Goal: Navigation & Orientation: Understand site structure

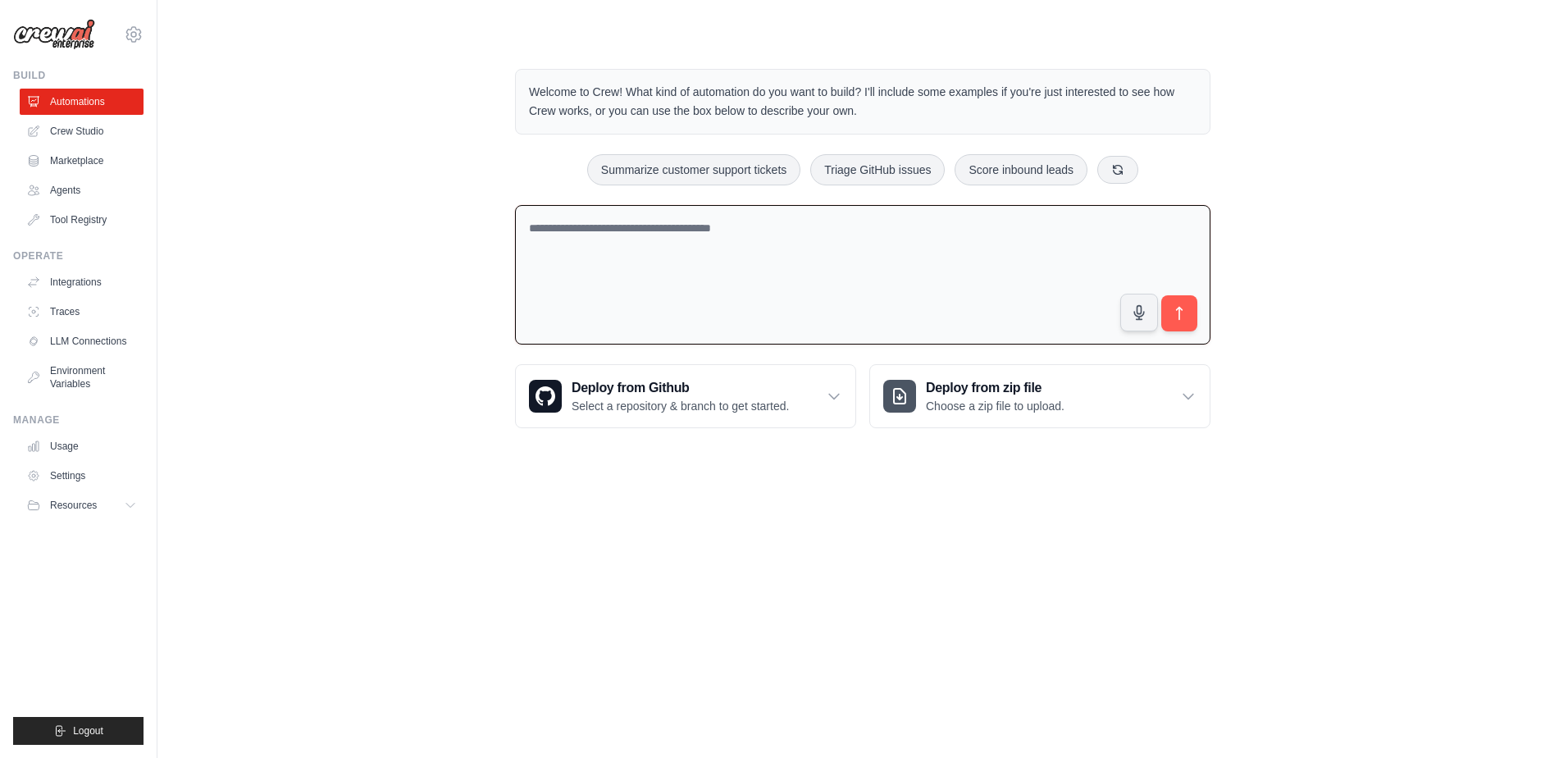
click at [649, 245] on textarea at bounding box center [862, 275] width 696 height 140
click at [98, 133] on link "Crew Studio" at bounding box center [83, 131] width 123 height 27
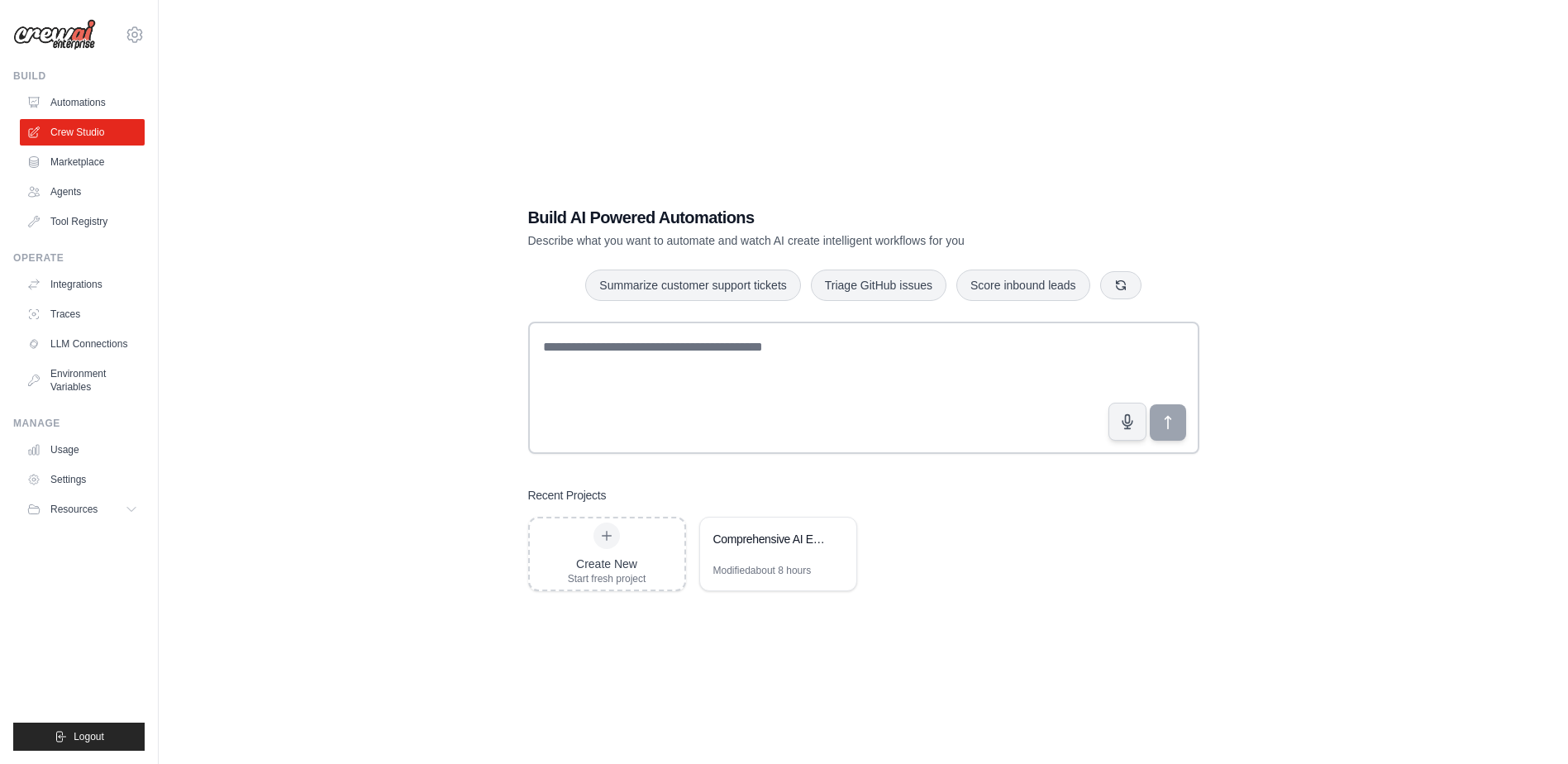
click at [90, 166] on link "Marketplace" at bounding box center [82, 162] width 124 height 27
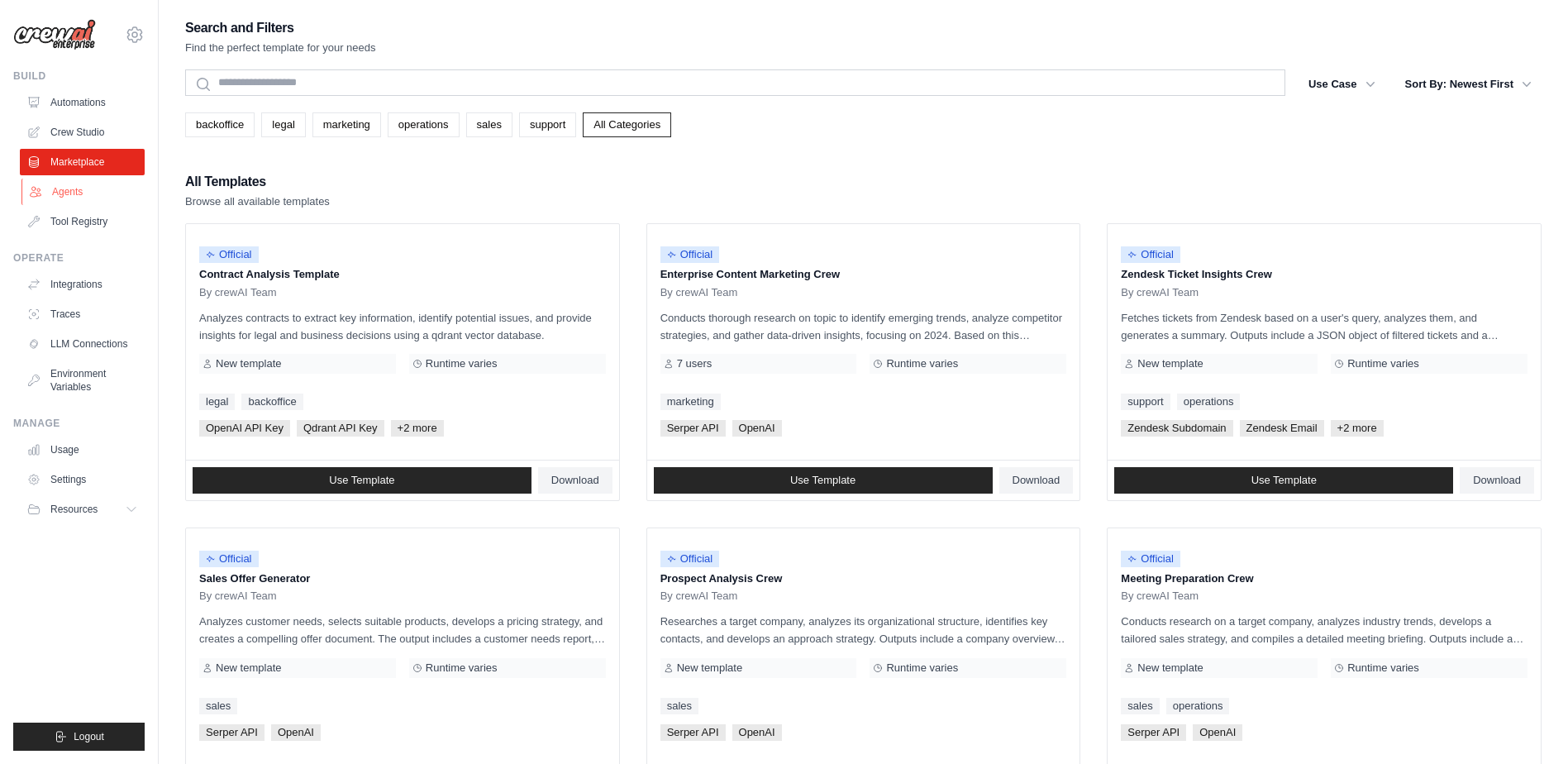
click at [85, 191] on link "Agents" at bounding box center [84, 191] width 124 height 27
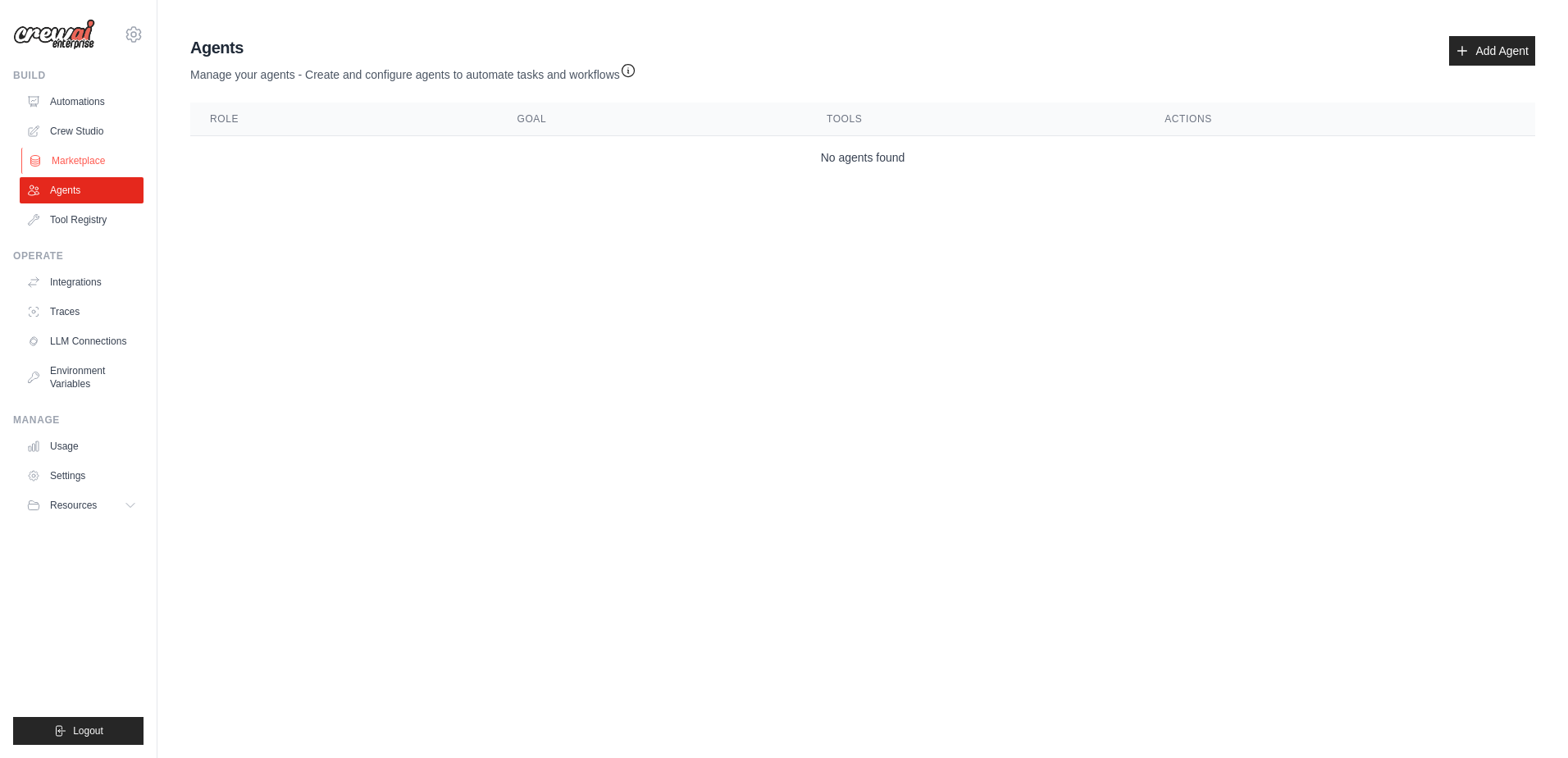
click at [91, 158] on link "Marketplace" at bounding box center [83, 161] width 123 height 27
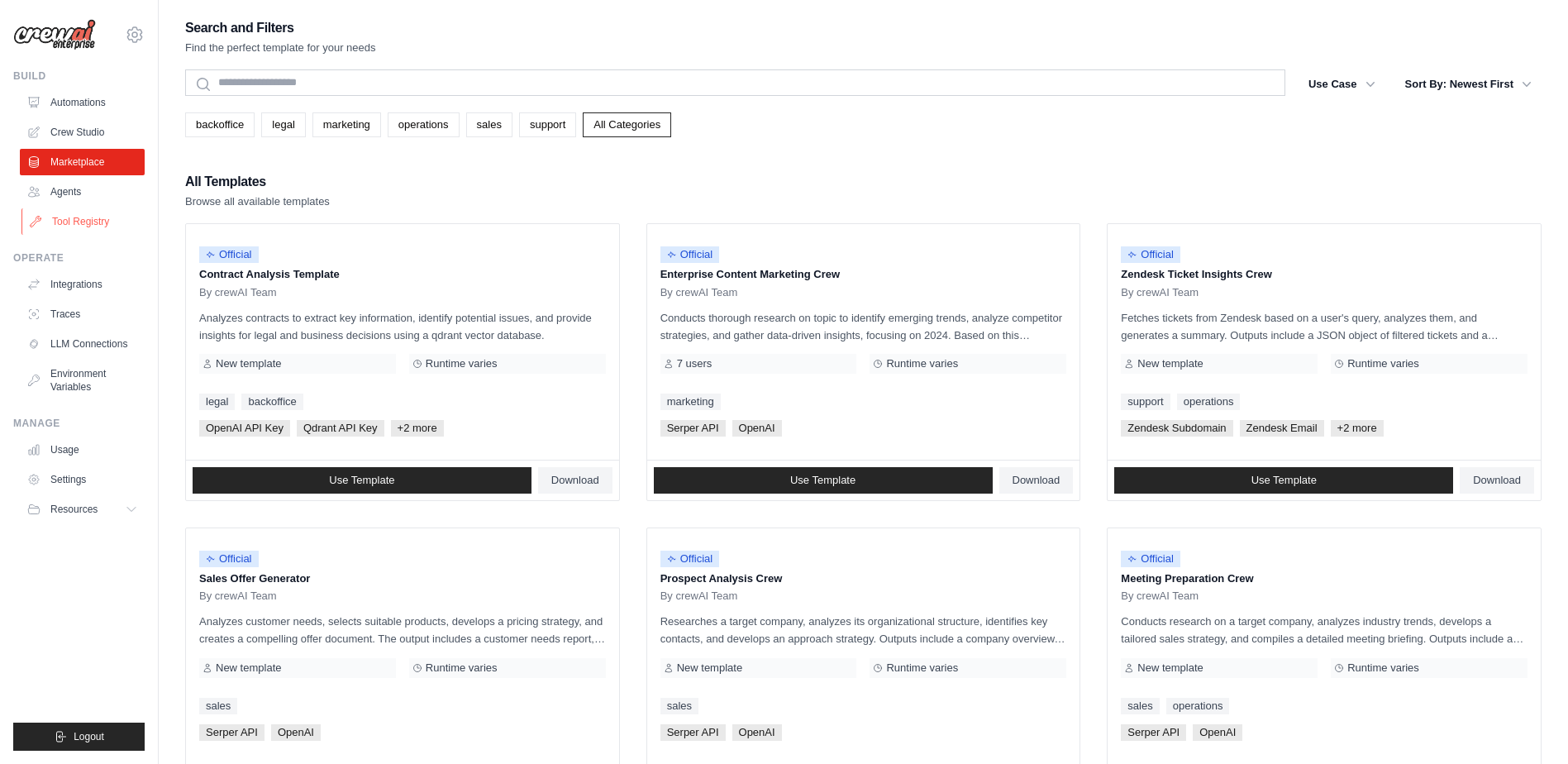
click at [83, 227] on link "Tool Registry" at bounding box center [84, 221] width 124 height 27
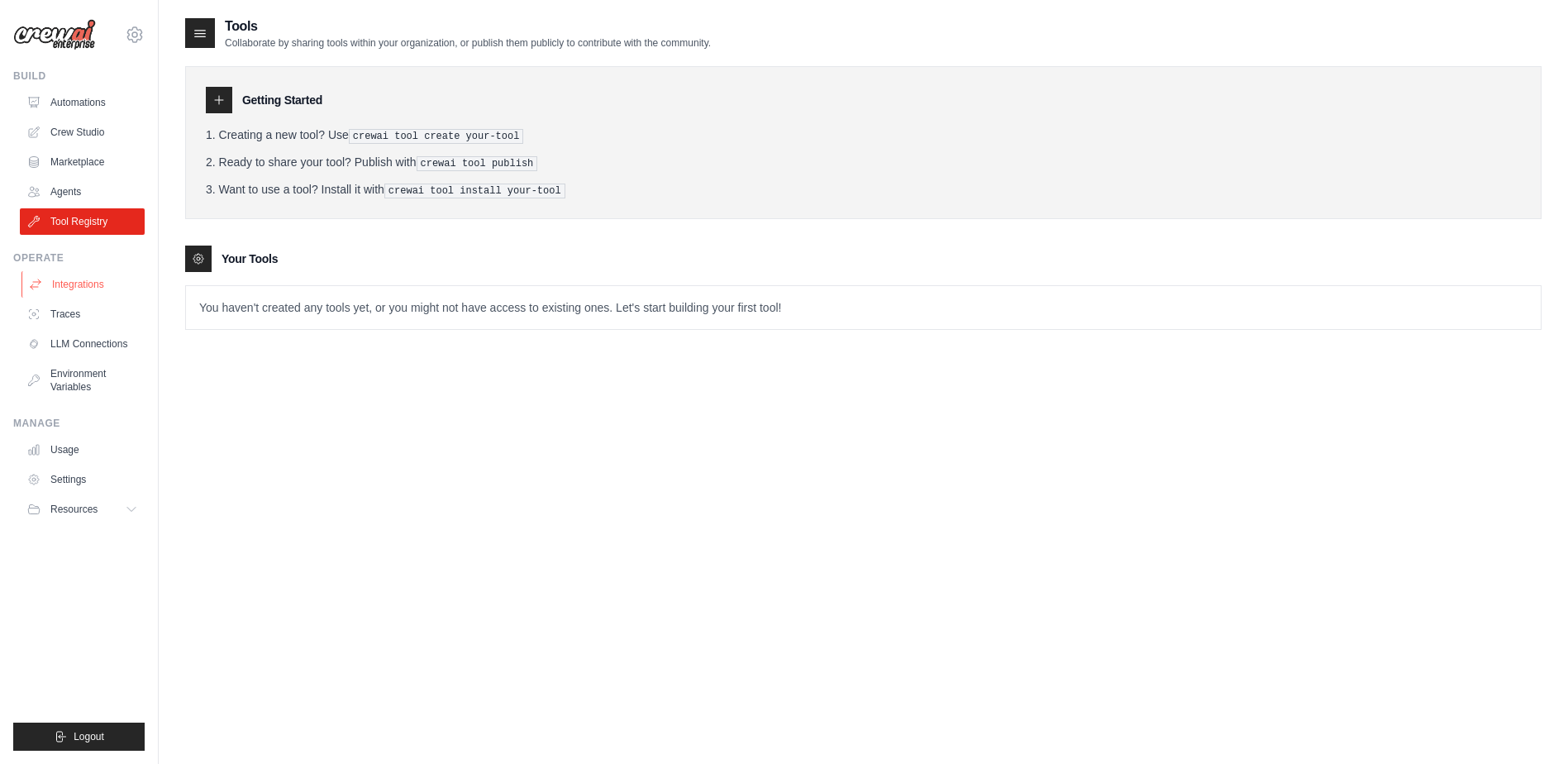
click at [75, 292] on link "Integrations" at bounding box center [84, 285] width 124 height 27
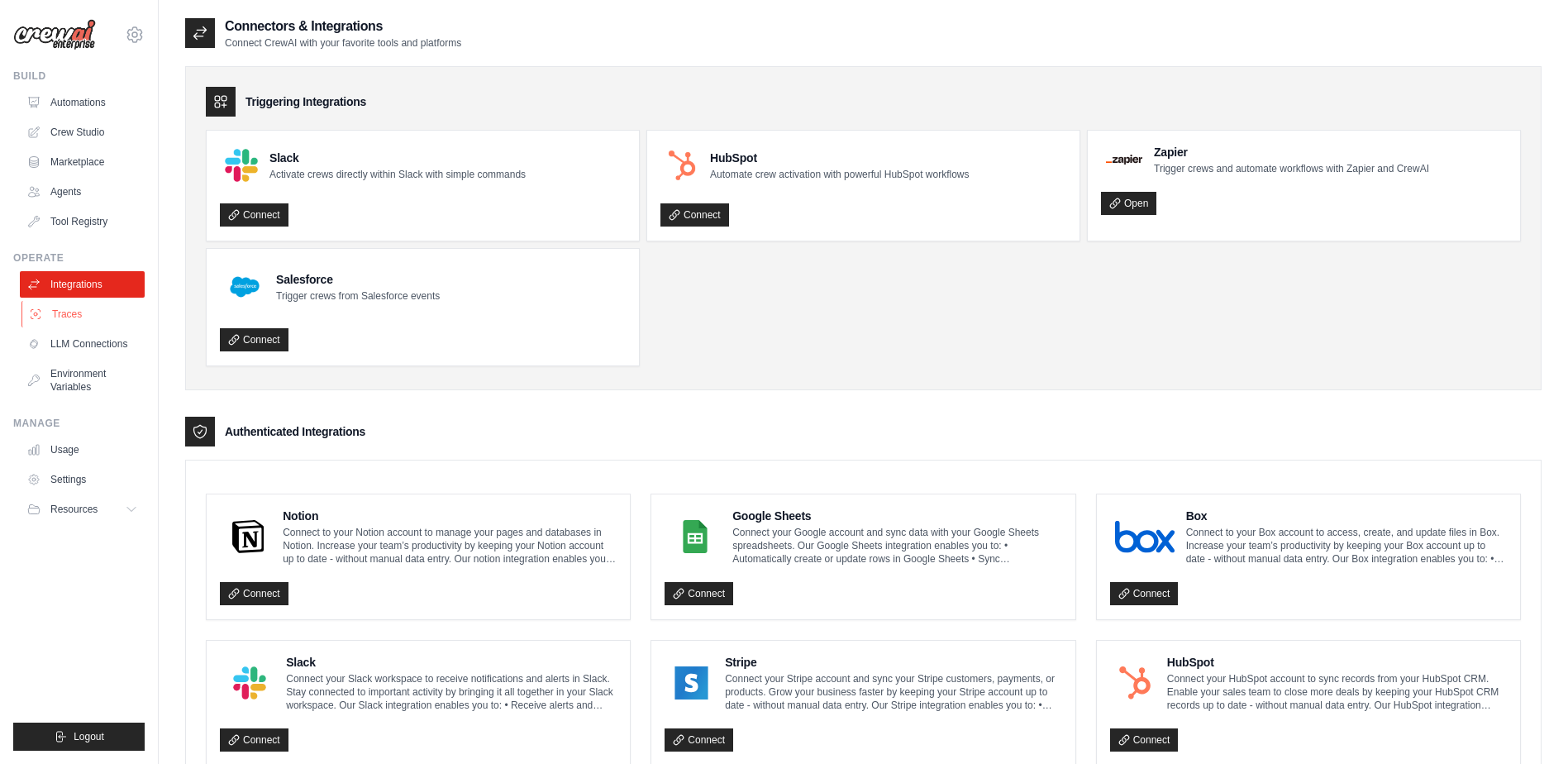
click at [72, 322] on link "Traces" at bounding box center [84, 313] width 124 height 27
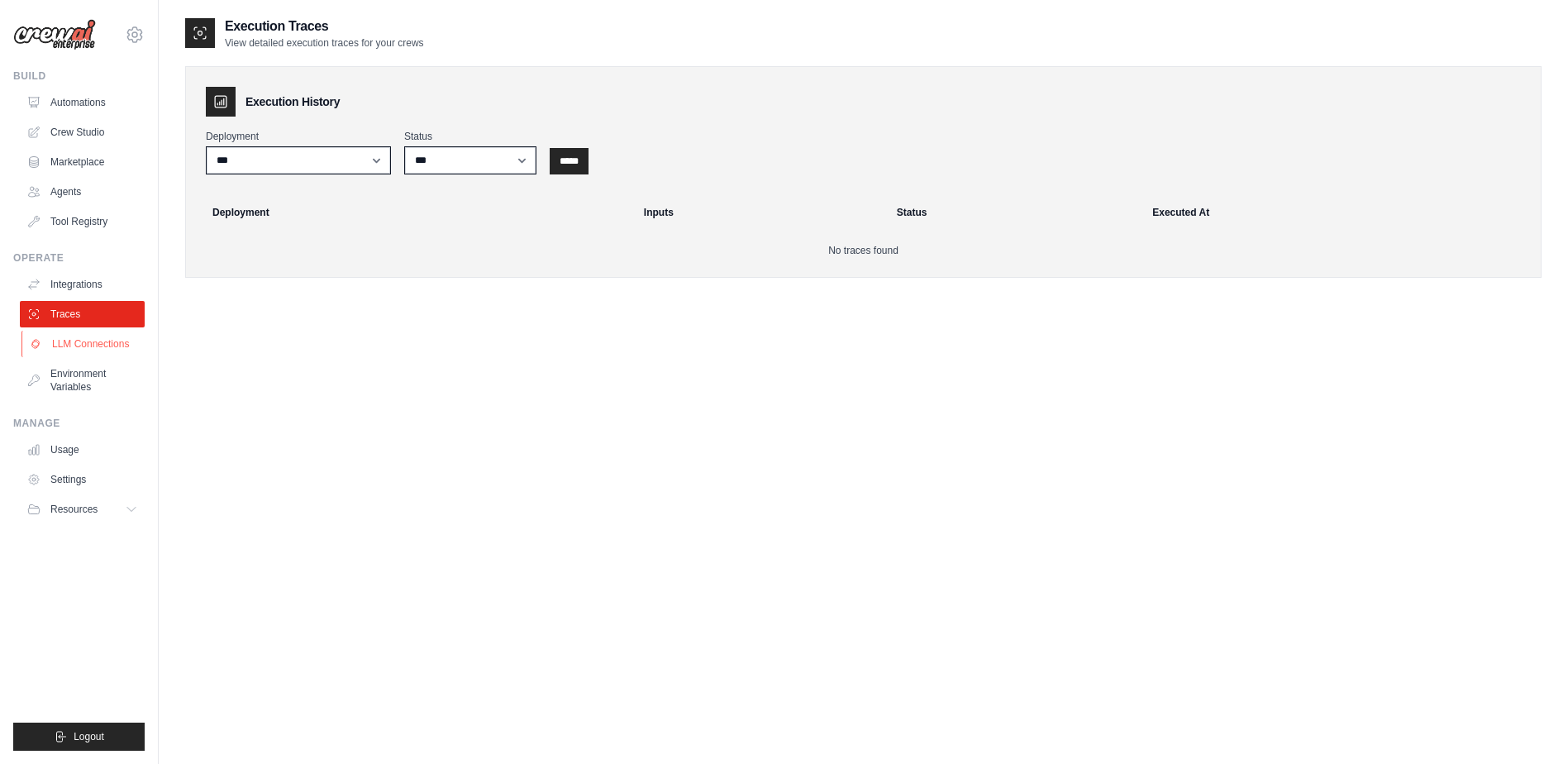
click at [74, 341] on link "LLM Connections" at bounding box center [84, 343] width 124 height 27
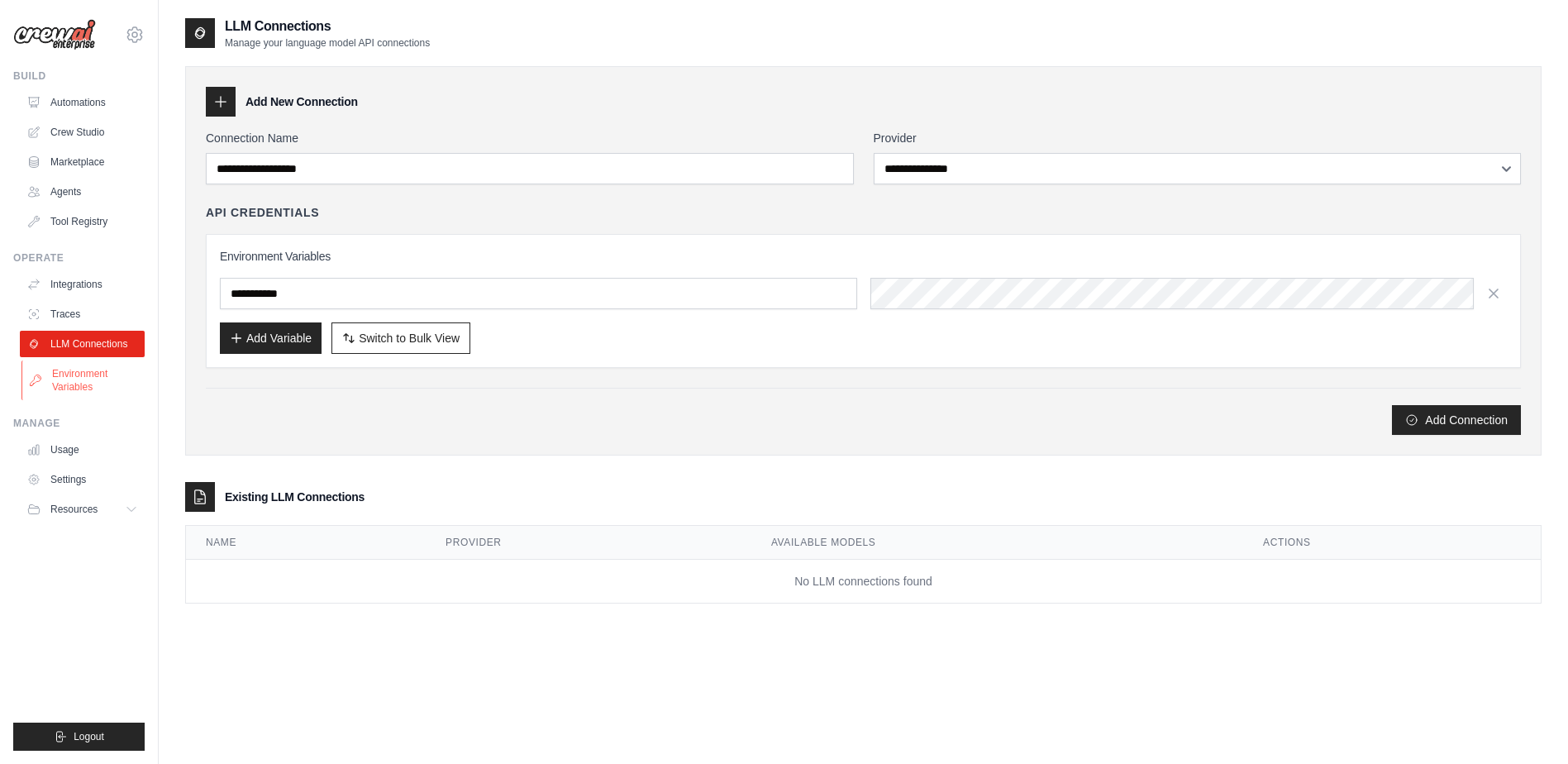
click at [83, 371] on link "Environment Variables" at bounding box center [84, 380] width 124 height 40
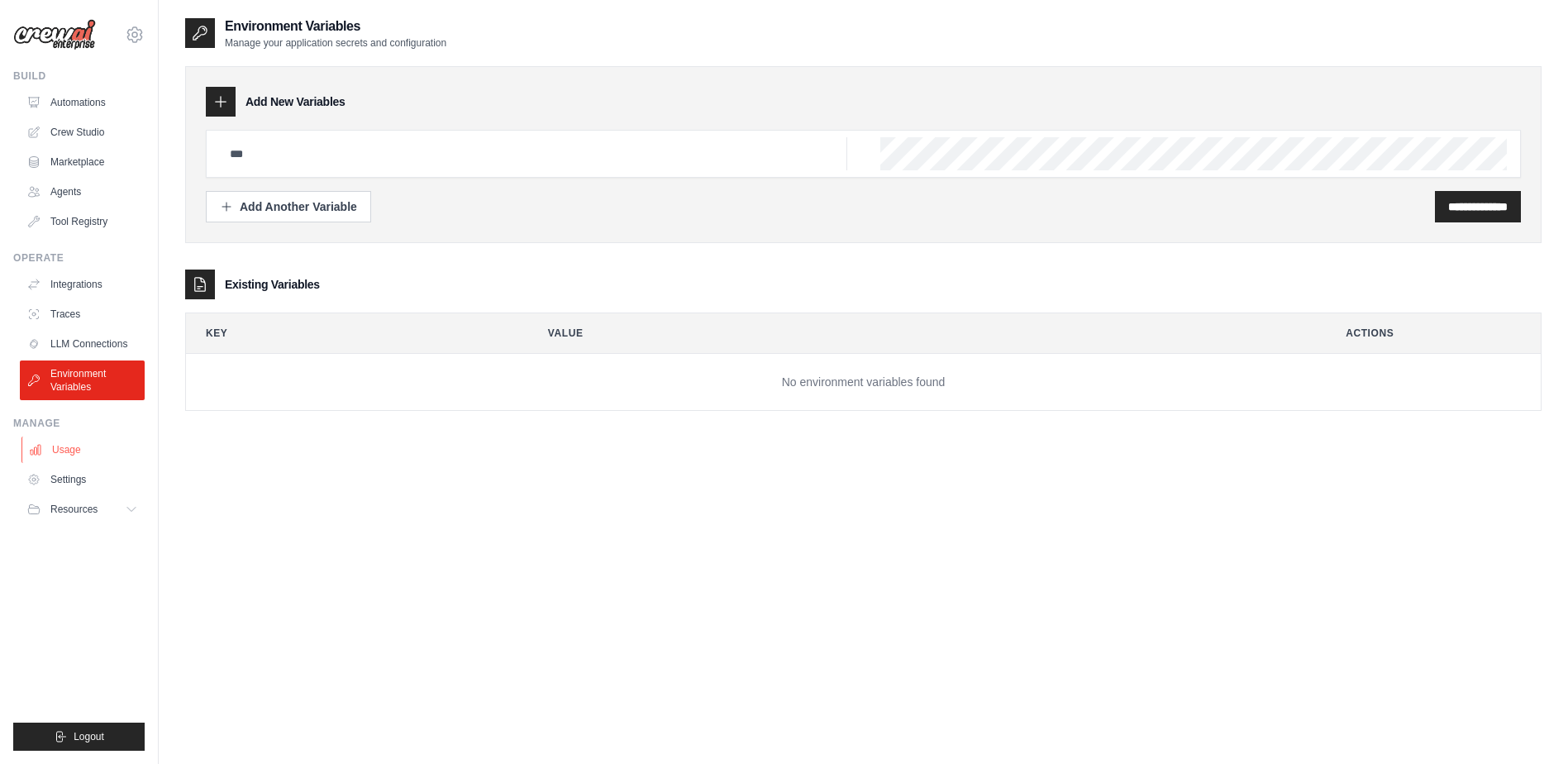
click at [90, 452] on link "Usage" at bounding box center [84, 450] width 124 height 27
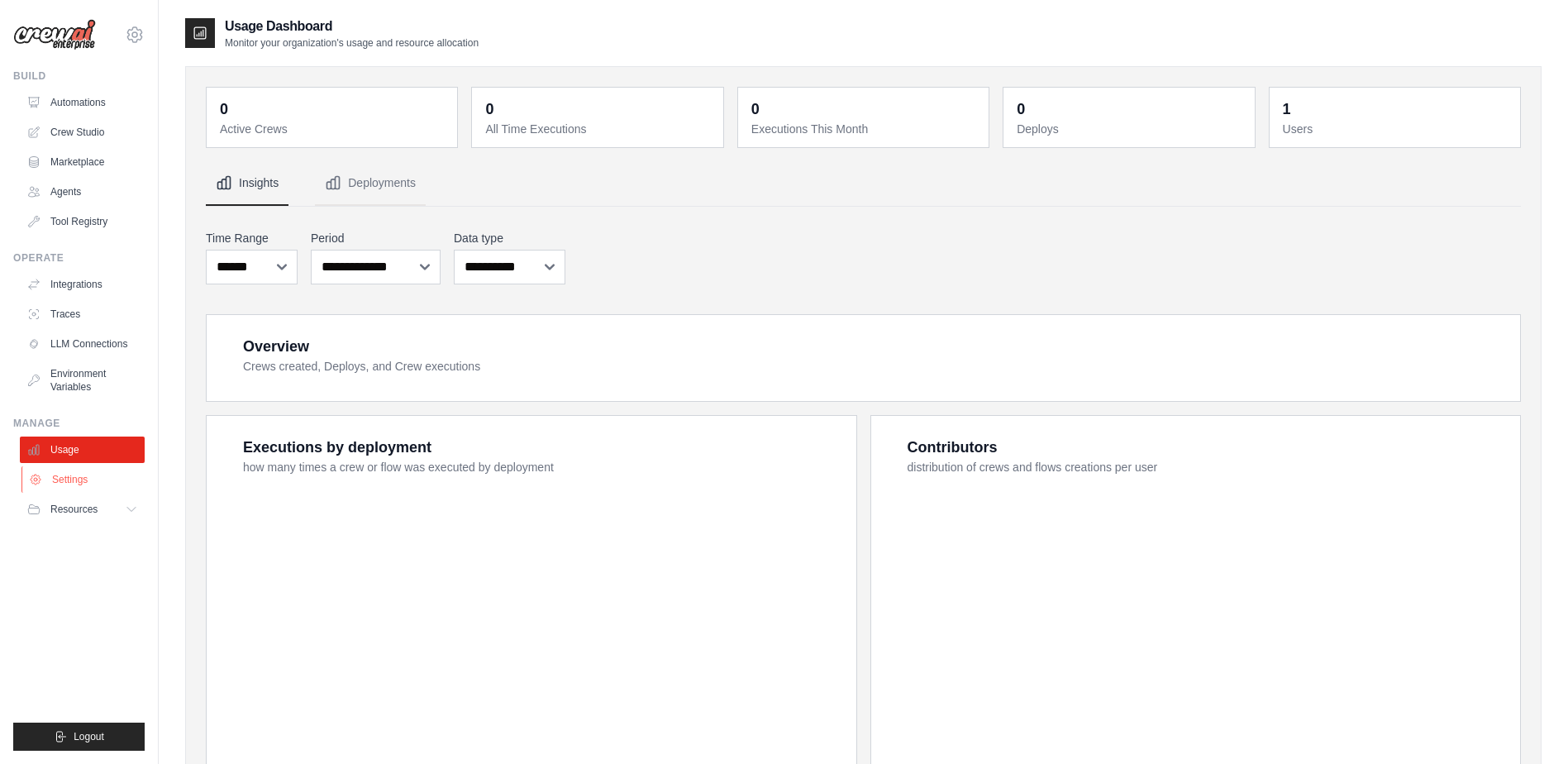
click at [89, 481] on link "Settings" at bounding box center [84, 479] width 124 height 27
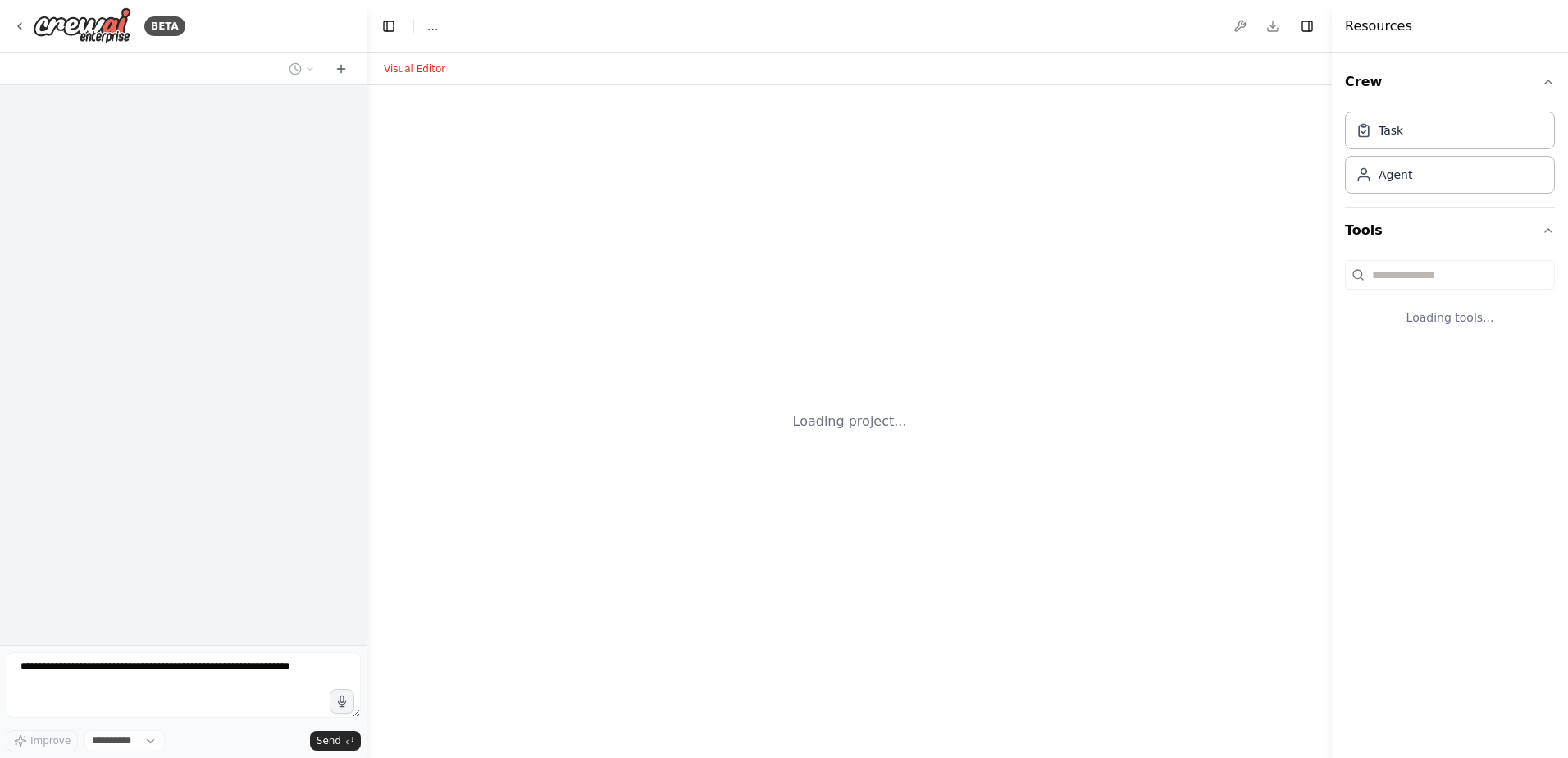
select select "****"
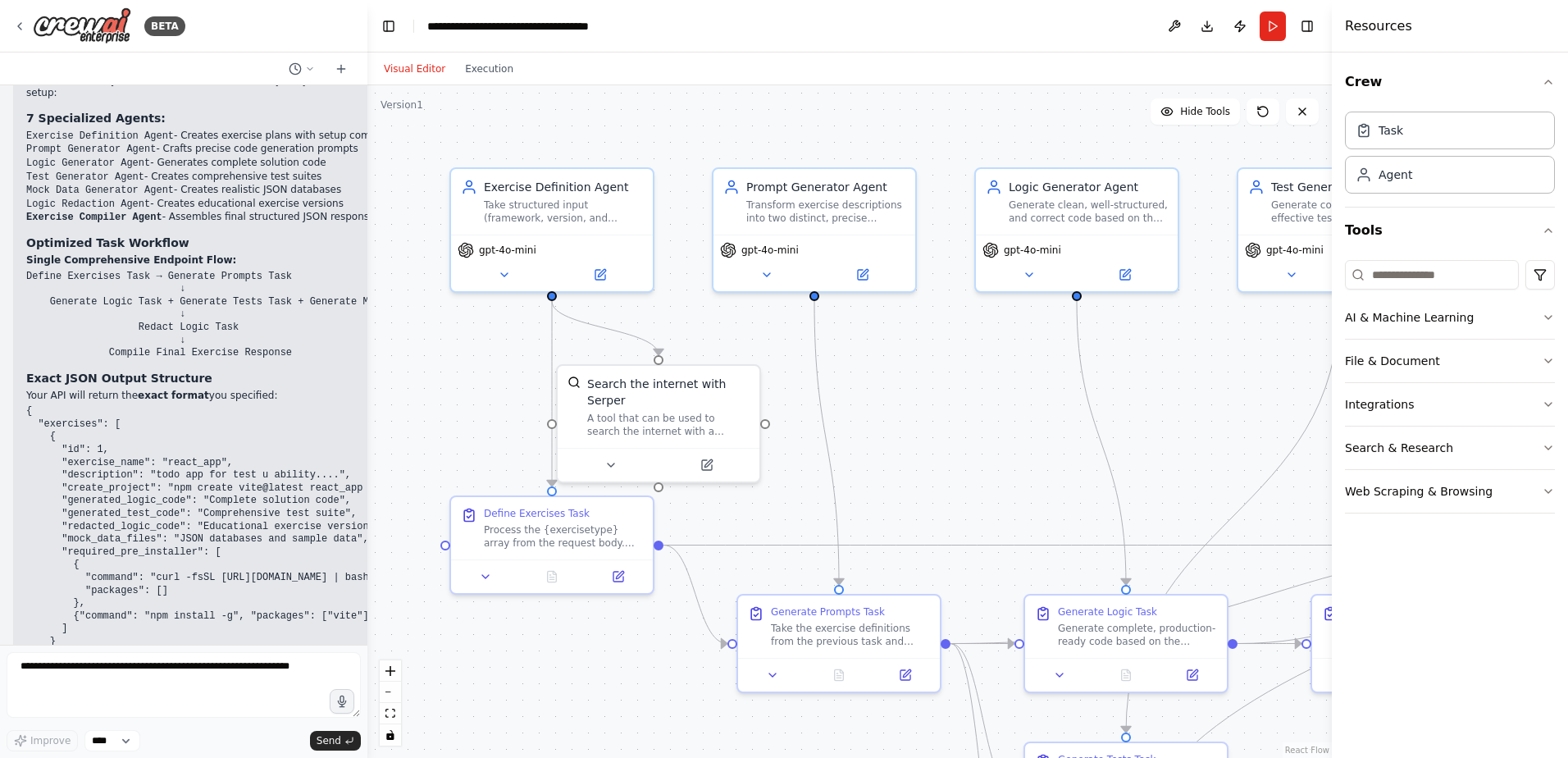
scroll to position [7249, 0]
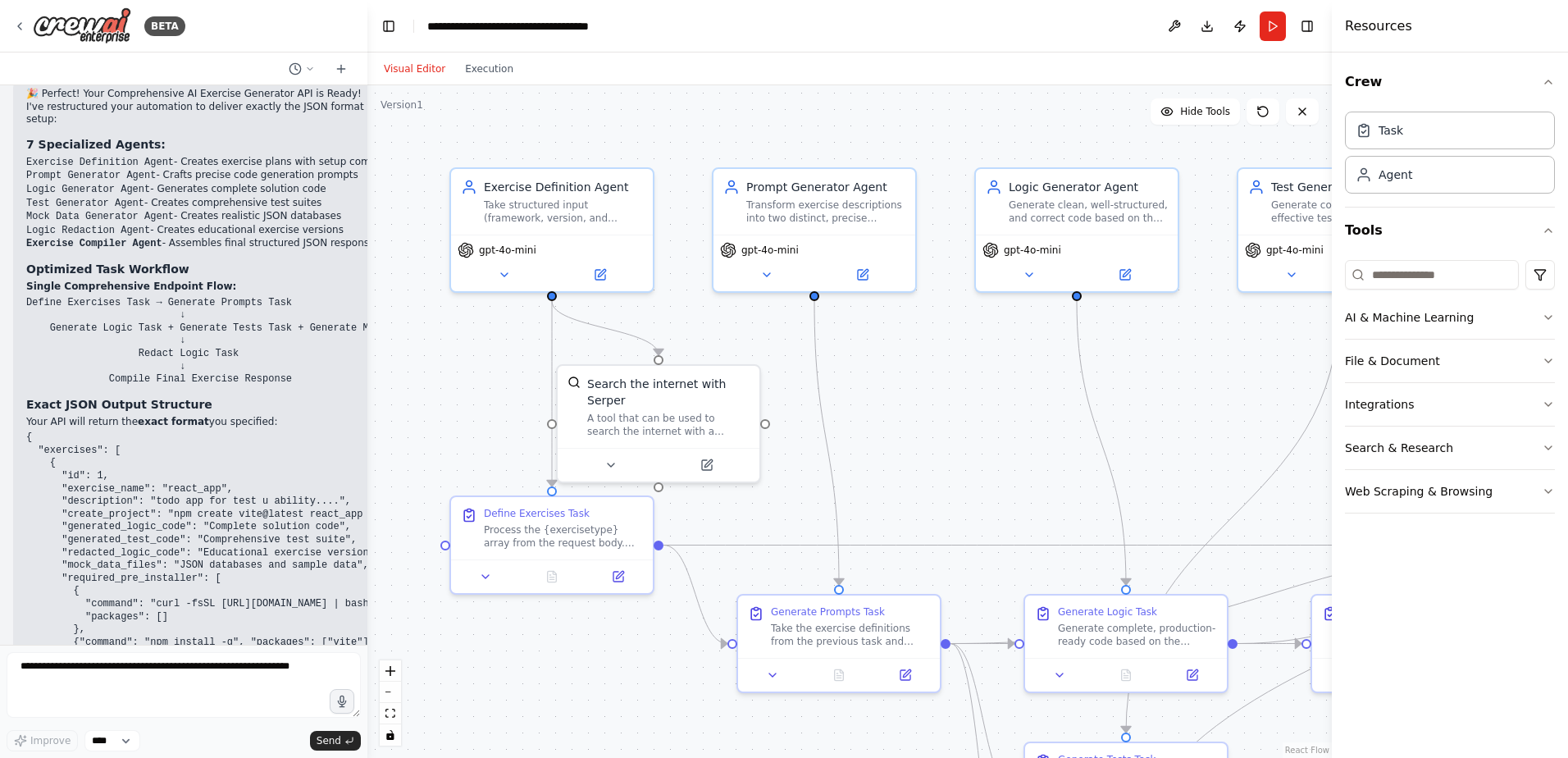
click at [225, 431] on pre "{ "exercises": [ { "id": 1, "exercise_name": "react_app", "description": "todo …" at bounding box center [295, 566] width 537 height 268
drag, startPoint x: 279, startPoint y: 359, endPoint x: 270, endPoint y: 387, distance: 29.4
click at [270, 431] on pre "{ "exercises": [ { "id": 1, "exercise_name": "react_app", "description": "todo …" at bounding box center [295, 566] width 537 height 268
drag, startPoint x: 270, startPoint y: 387, endPoint x: 370, endPoint y: 370, distance: 101.4
click at [370, 370] on div ".deletable-edge-delete-btn { width: 20px; height: 20px; border: 0px solid #ffff…" at bounding box center [849, 420] width 964 height 672
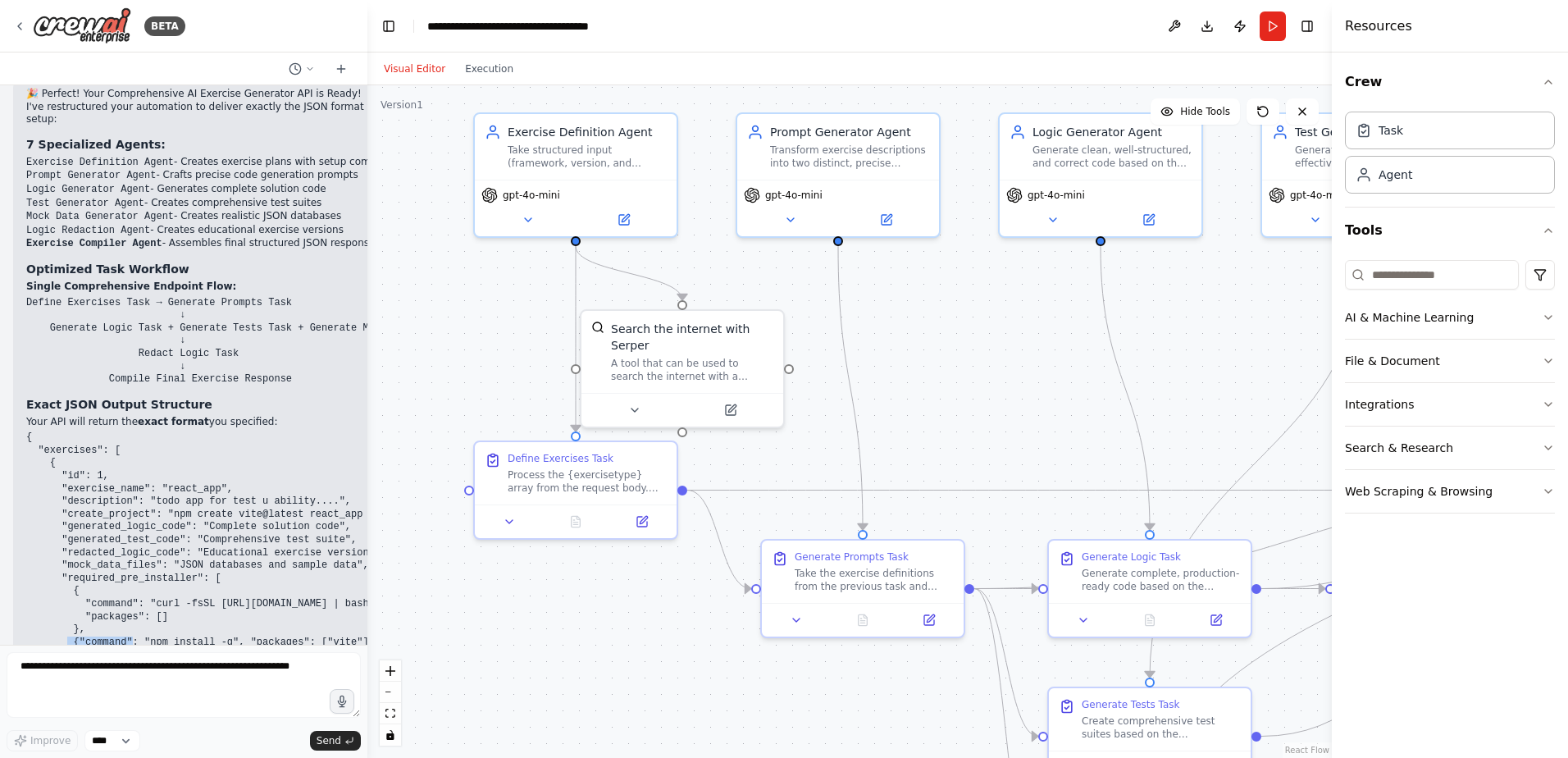
drag, startPoint x: 370, startPoint y: 367, endPoint x: 419, endPoint y: 275, distance: 104.2
click at [413, 282] on div ".deletable-edge-delete-btn { width: 20px; height: 20px; border: 0px solid #ffff…" at bounding box center [849, 420] width 964 height 672
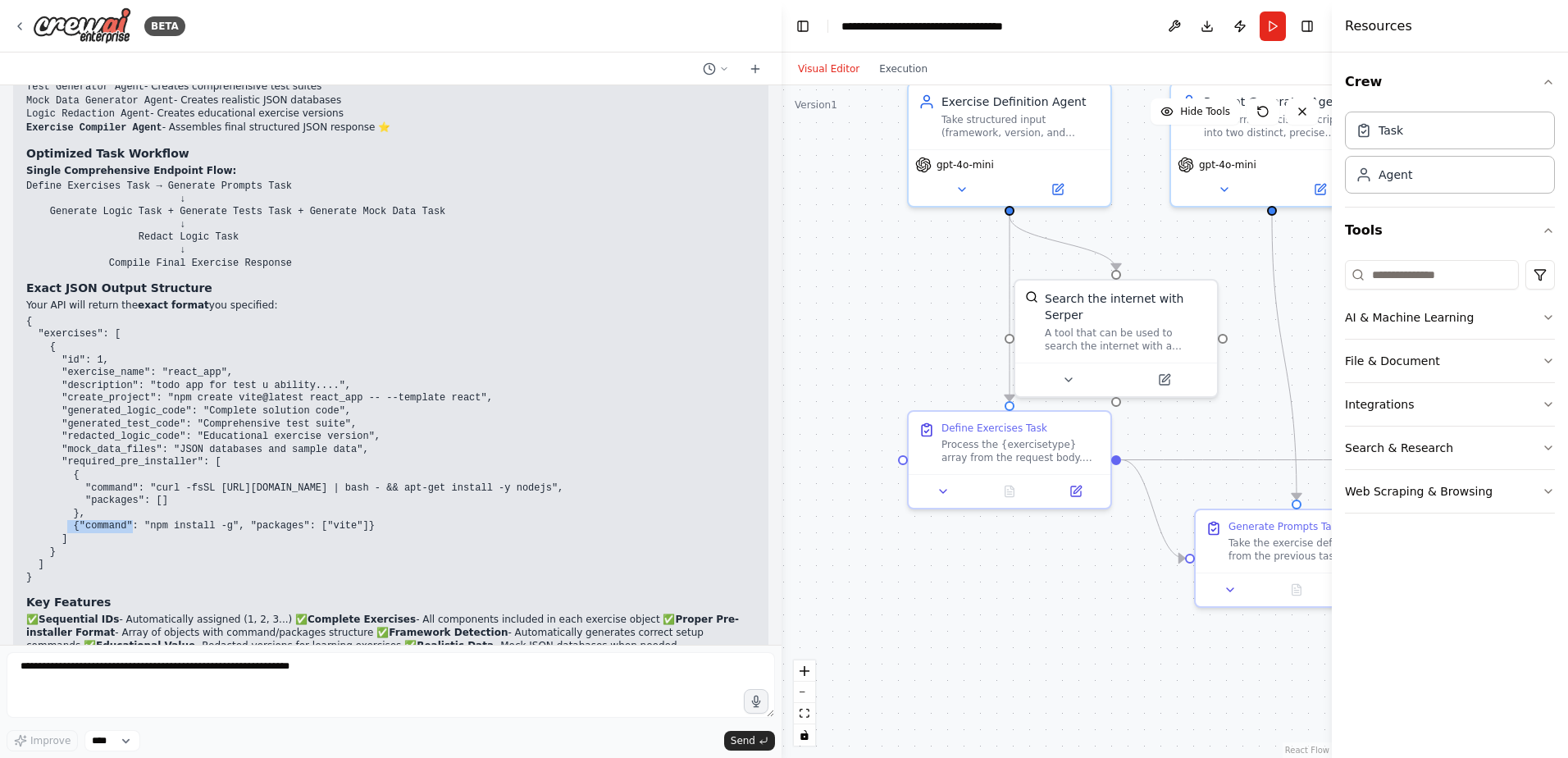
scroll to position [5762, 0]
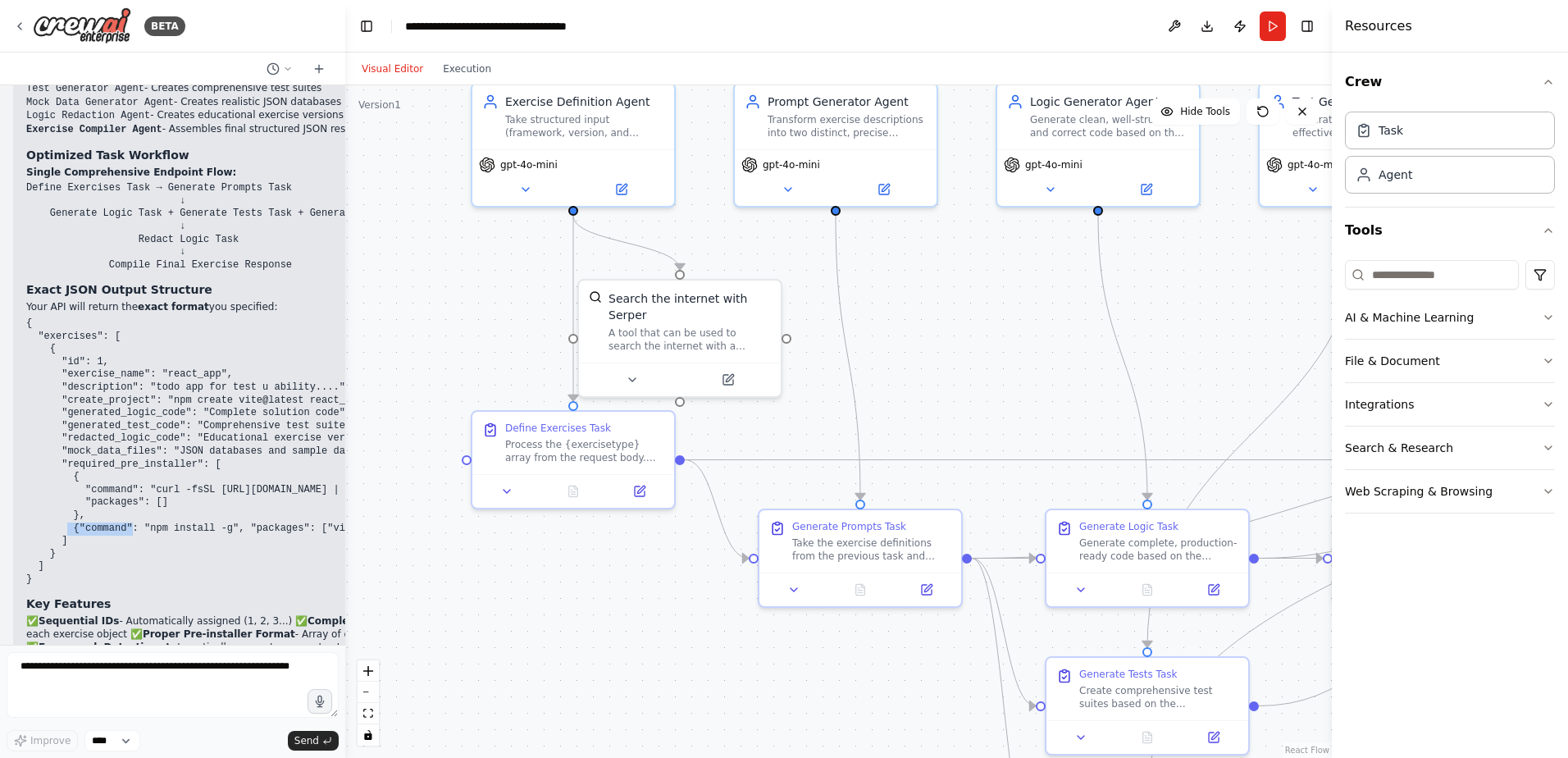
drag, startPoint x: 366, startPoint y: 601, endPoint x: 326, endPoint y: 525, distance: 85.9
click at [326, 535] on div "BETA Hello! I'm the CrewAI assistant. What kind of automation do you want to bu…" at bounding box center [784, 379] width 1568 height 758
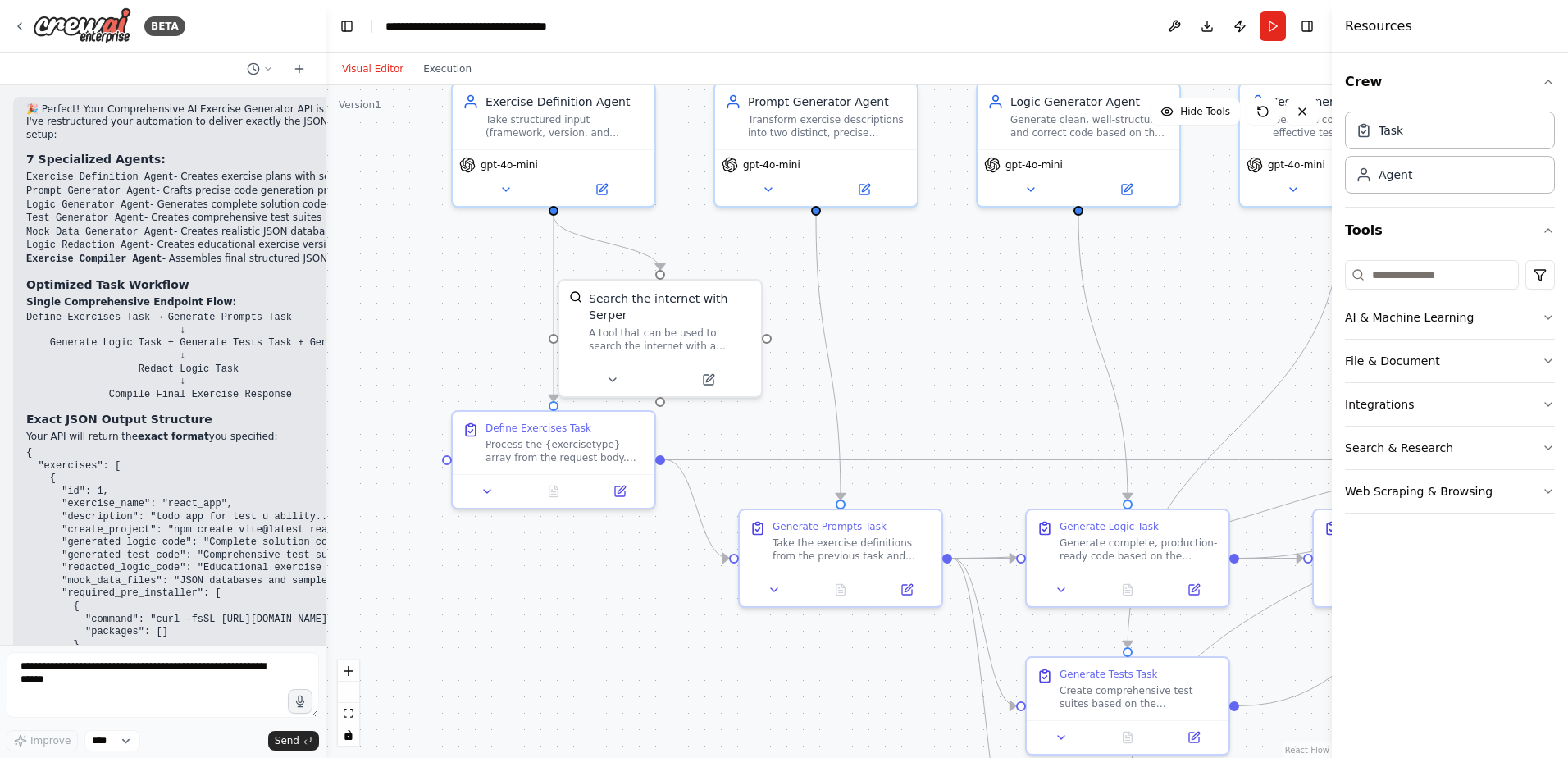
scroll to position [7557, 0]
